Goal: Task Accomplishment & Management: Use online tool/utility

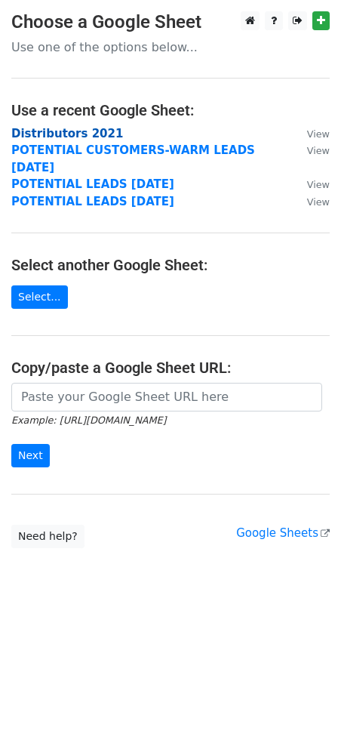
click at [62, 134] on strong "Distributors 2021" at bounding box center [67, 134] width 112 height 14
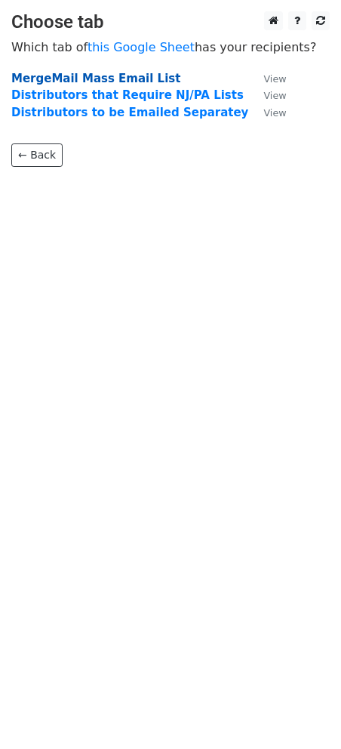
click at [91, 84] on strong "MergeMail Mass Email List" at bounding box center [95, 79] width 169 height 14
